Goal: Communication & Community: Ask a question

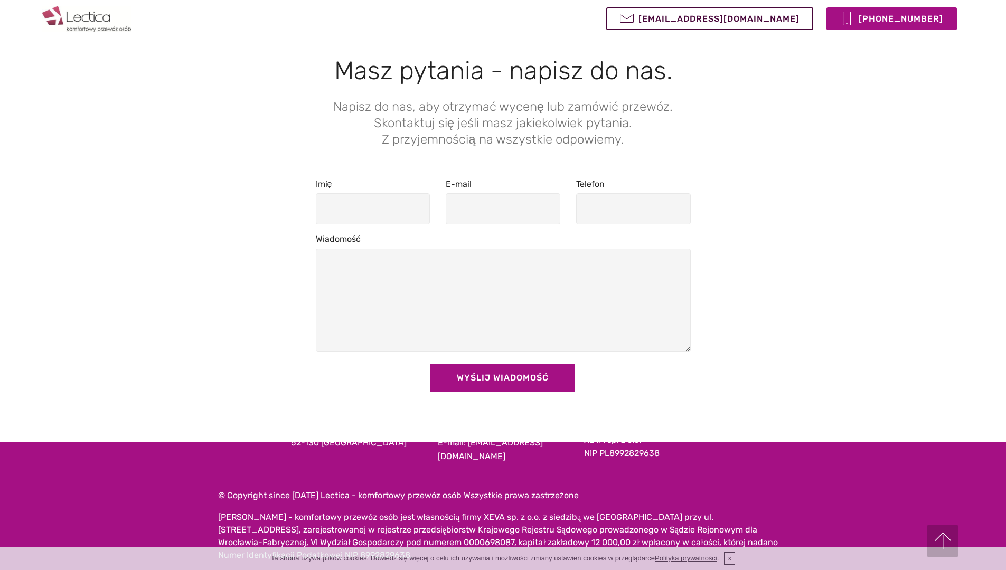
scroll to position [947, 0]
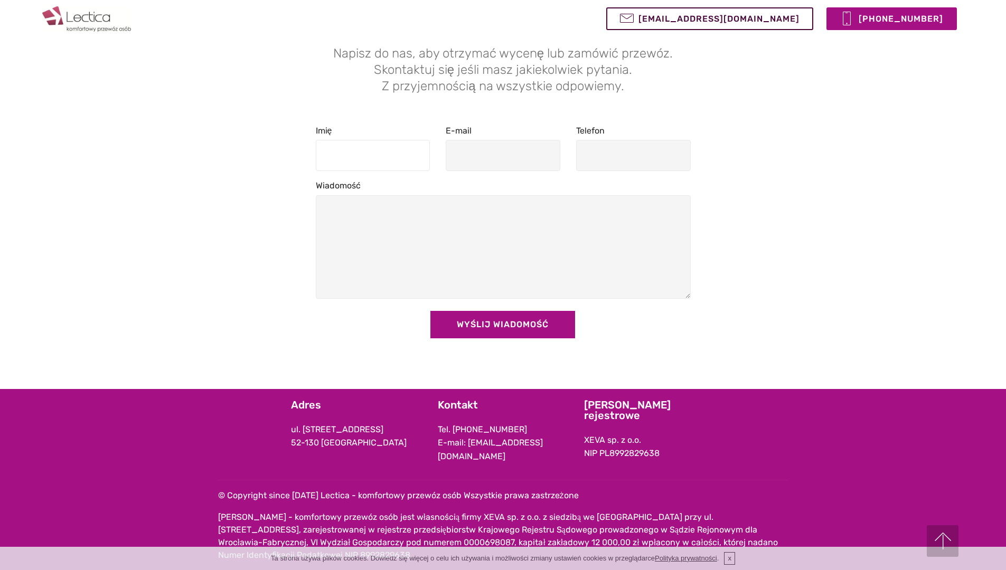
click at [372, 155] on input "Imię" at bounding box center [373, 155] width 115 height 31
type input "[PERSON_NAME]"
click at [503, 155] on input "E-mail" at bounding box center [502, 155] width 115 height 31
type input "[PERSON_NAME][EMAIL_ADDRESS][DOMAIN_NAME]"
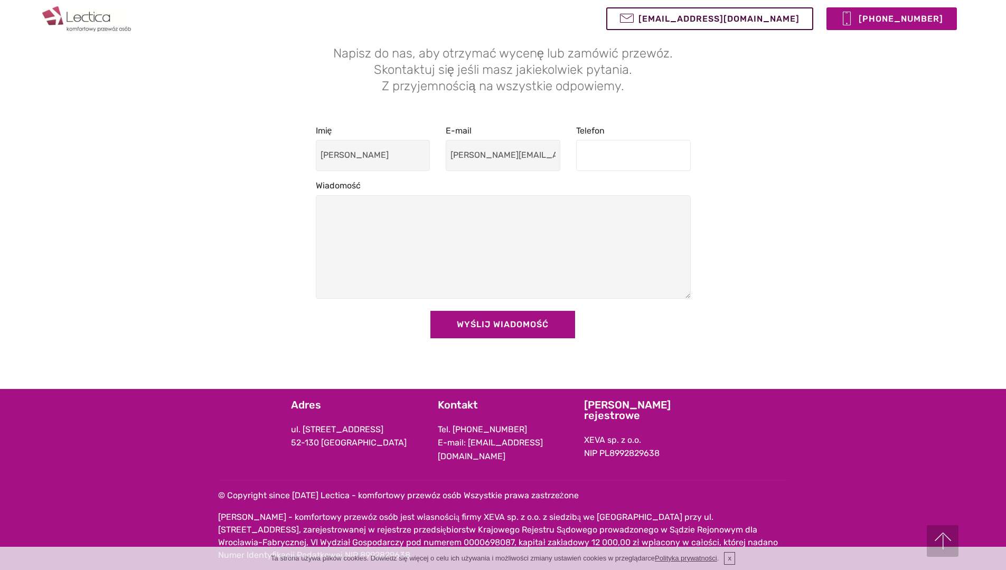
click at [633, 155] on input "Telefon" at bounding box center [633, 155] width 115 height 31
type input "616166760"
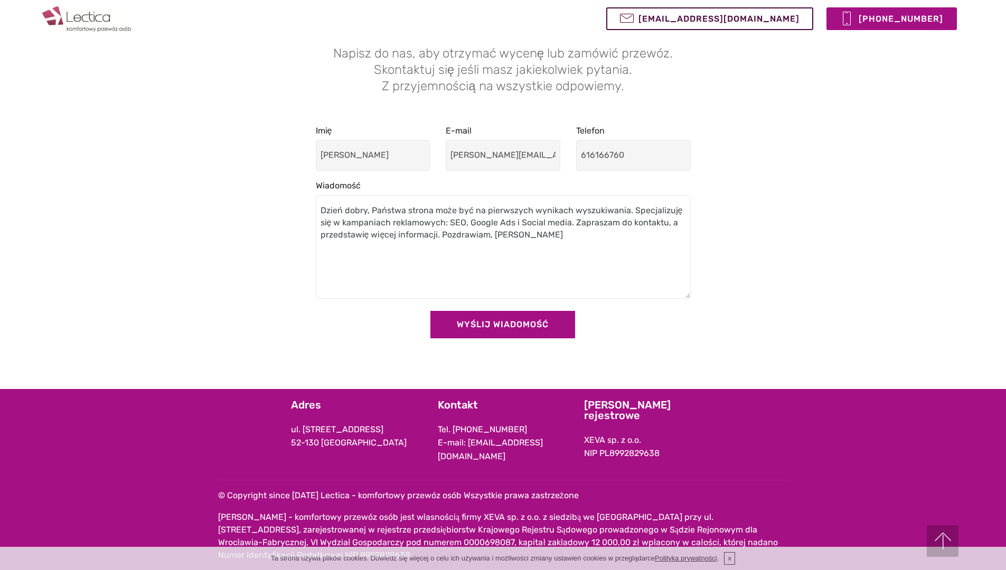
type textarea "Dzień dobry, Państwa strona może być na pierwszych wynikach wyszukiwania. Specj…"
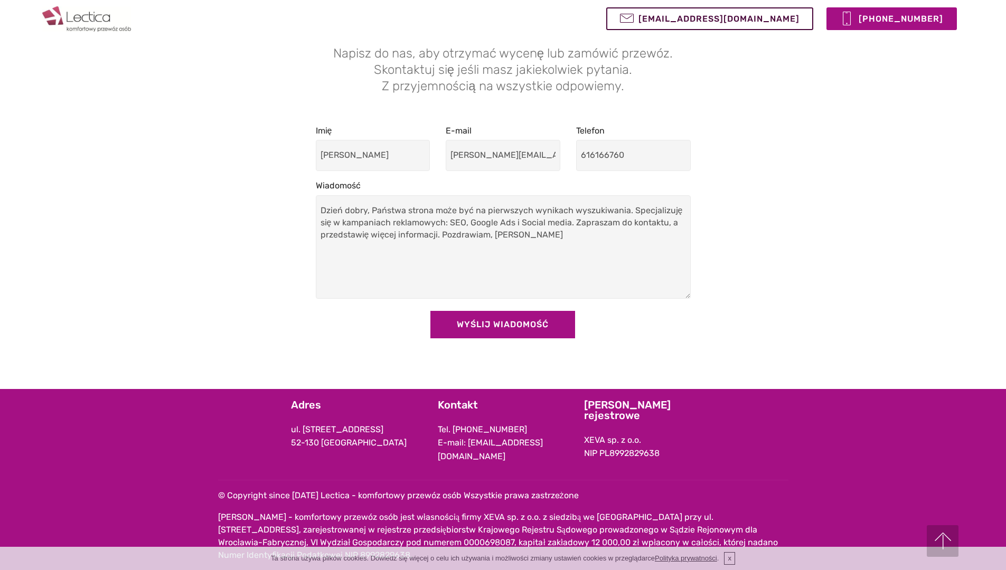
click at [503, 194] on div "Wiadomość Dzień dobry, Państwa strona może być na pierwszych wynikach wyszukiwa…" at bounding box center [503, 238] width 375 height 119
